Goal: Task Accomplishment & Management: Manage account settings

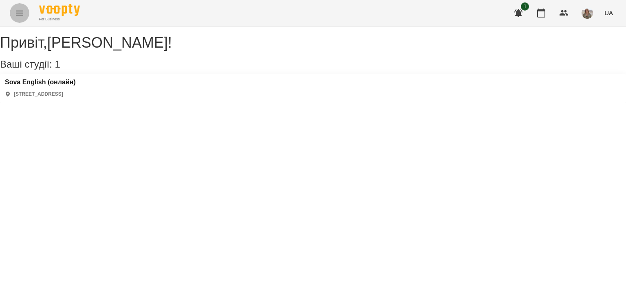
click at [20, 13] on icon "Menu" at bounding box center [19, 13] width 7 height 5
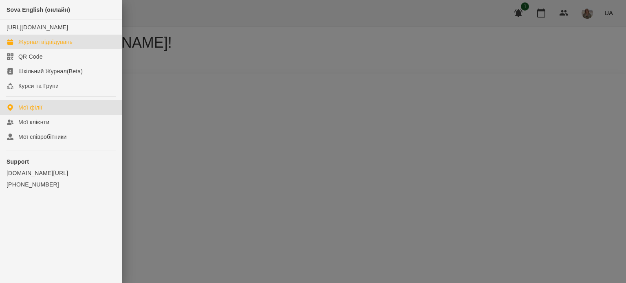
click at [39, 46] on div "Журнал відвідувань" at bounding box center [45, 42] width 54 height 8
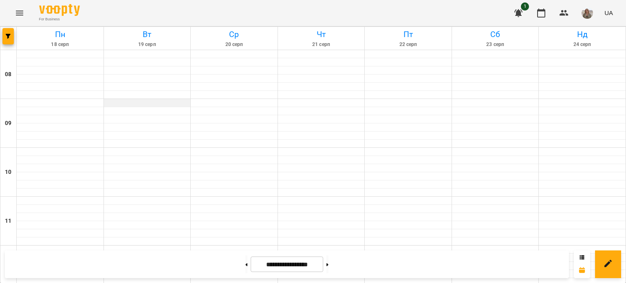
scroll to position [488, 0]
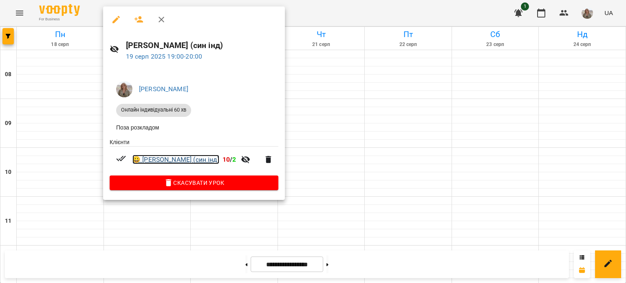
click at [174, 159] on link "😀 [PERSON_NAME] (син інд)" at bounding box center [175, 160] width 87 height 10
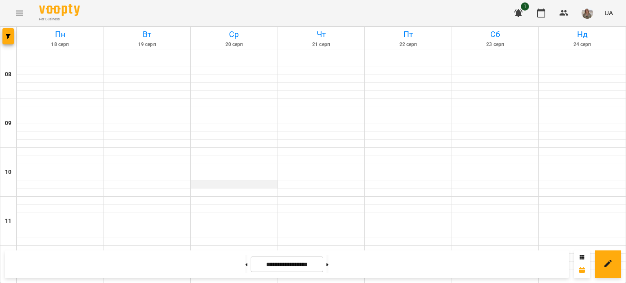
scroll to position [207, 0]
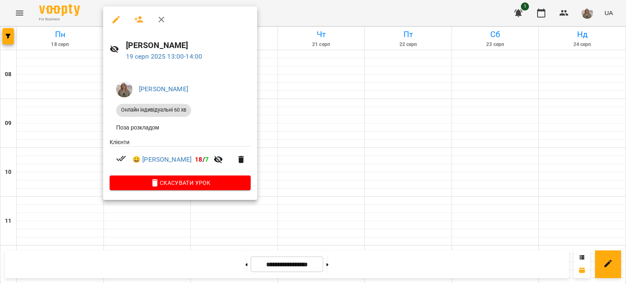
click at [283, 136] on div at bounding box center [313, 141] width 626 height 283
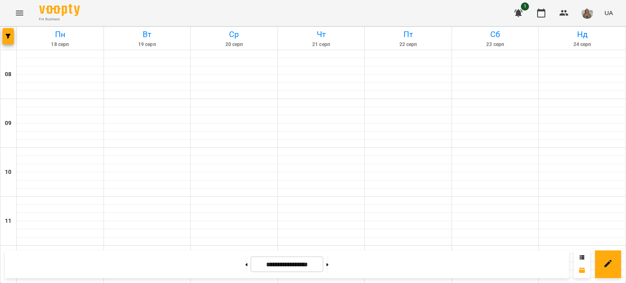
scroll to position [320, 0]
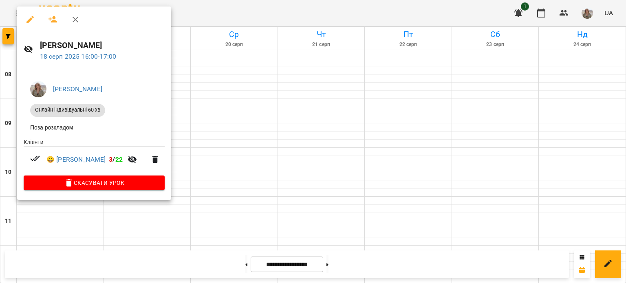
click at [270, 115] on div at bounding box center [313, 141] width 626 height 283
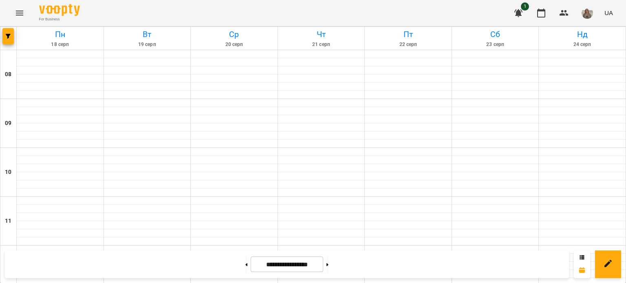
scroll to position [390, 0]
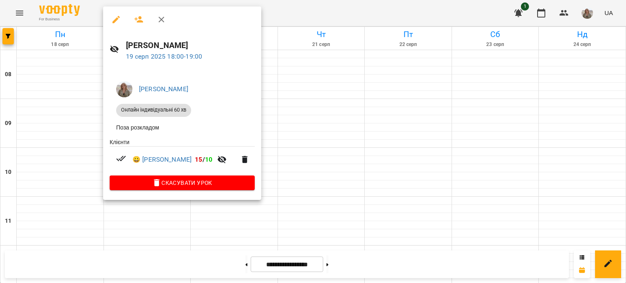
click at [293, 155] on div at bounding box center [313, 141] width 626 height 283
